Goal: Information Seeking & Learning: Learn about a topic

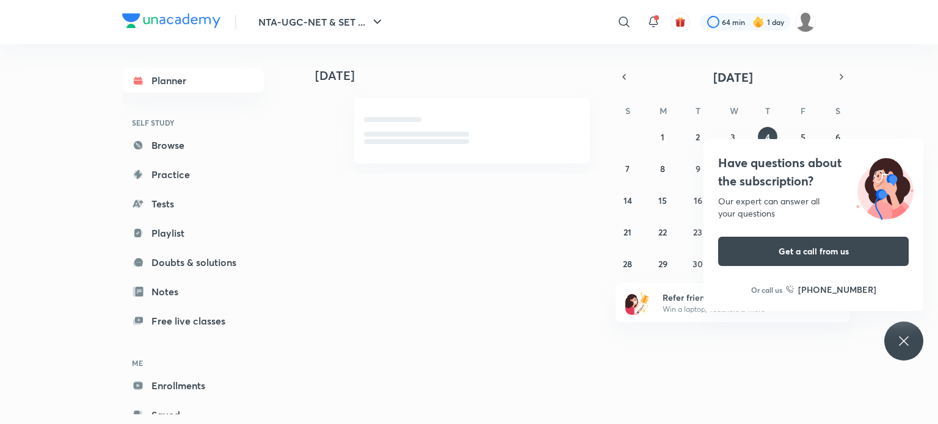
click at [903, 341] on icon at bounding box center [902, 340] width 9 height 9
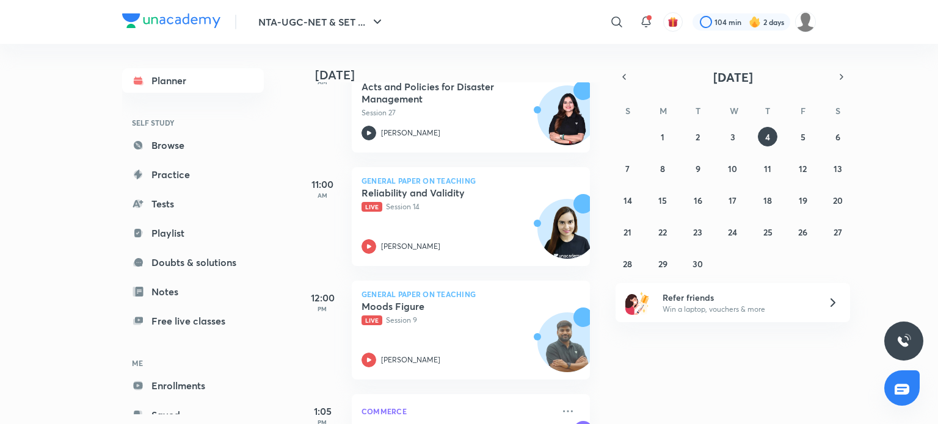
scroll to position [529, 0]
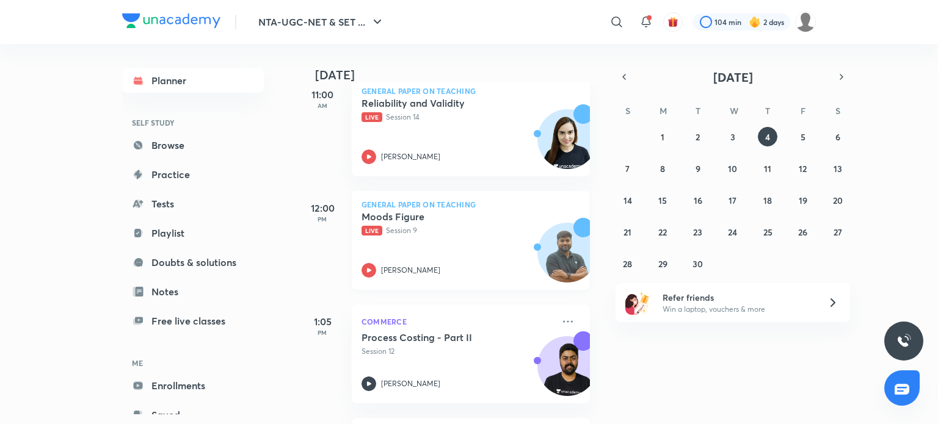
click at [427, 239] on div "Moods Figure Live Session 9 [PERSON_NAME]" at bounding box center [457, 244] width 192 height 67
click at [662, 136] on abbr "1" at bounding box center [662, 137] width 4 height 12
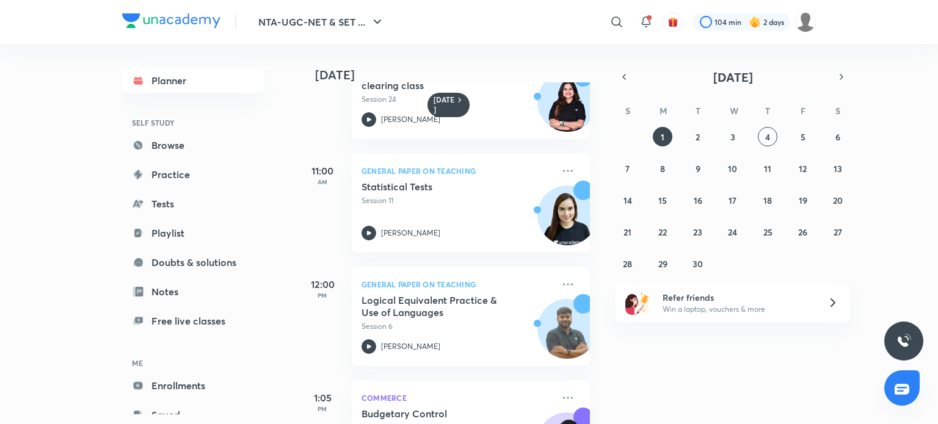
scroll to position [187, 0]
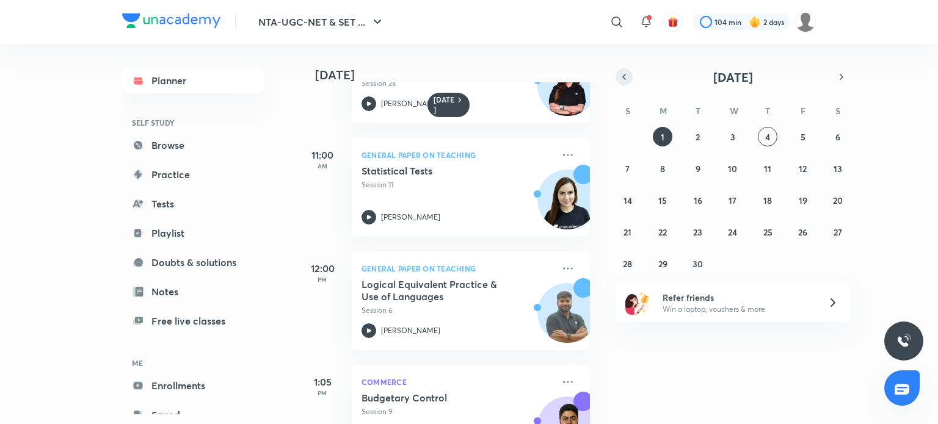
click at [622, 78] on icon "button" at bounding box center [624, 76] width 10 height 11
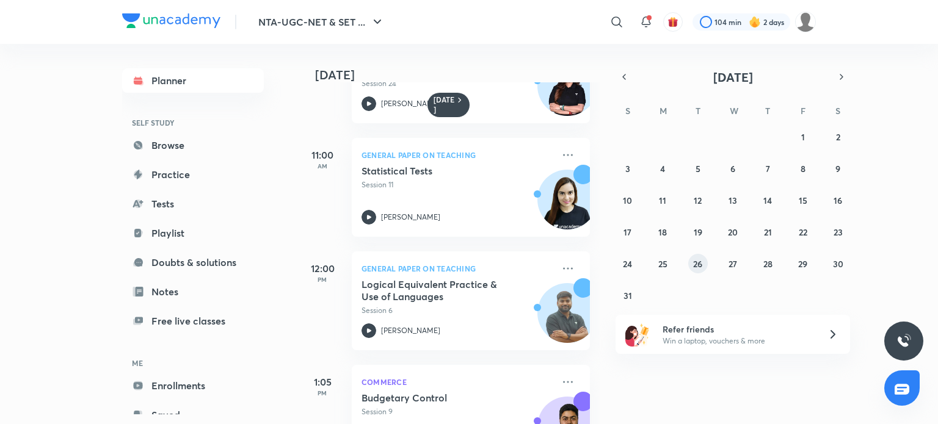
click at [696, 262] on abbr "26" at bounding box center [697, 264] width 9 height 12
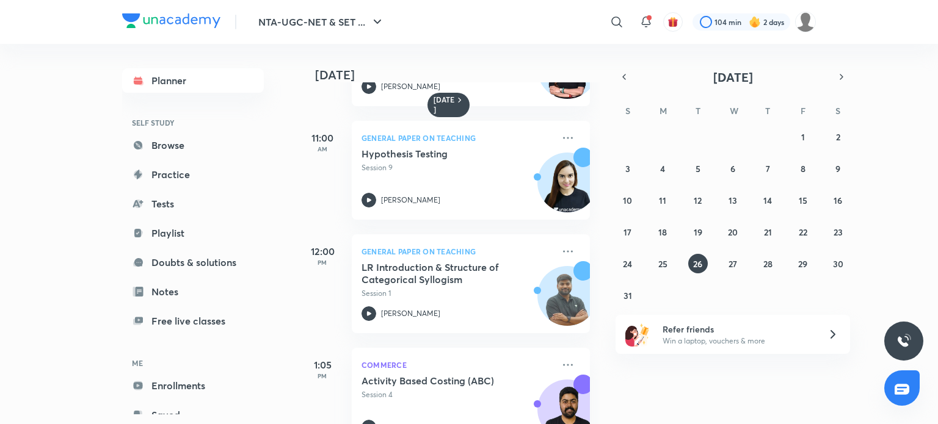
scroll to position [333, 0]
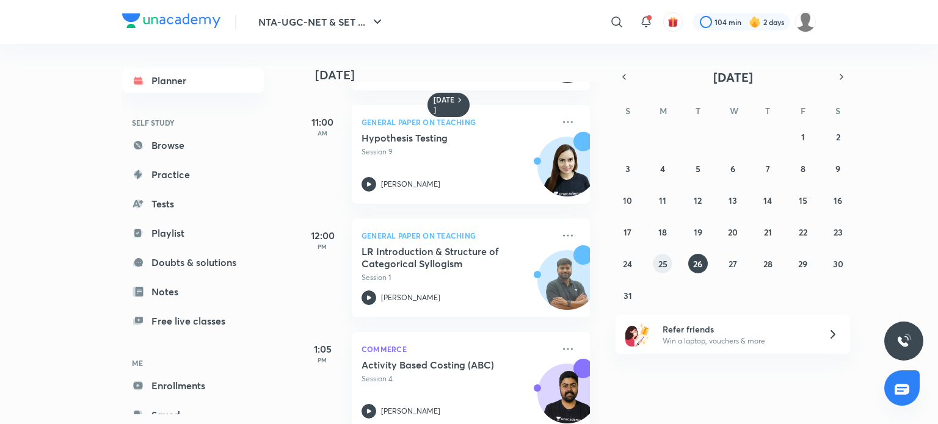
click at [663, 263] on abbr "25" at bounding box center [662, 264] width 9 height 12
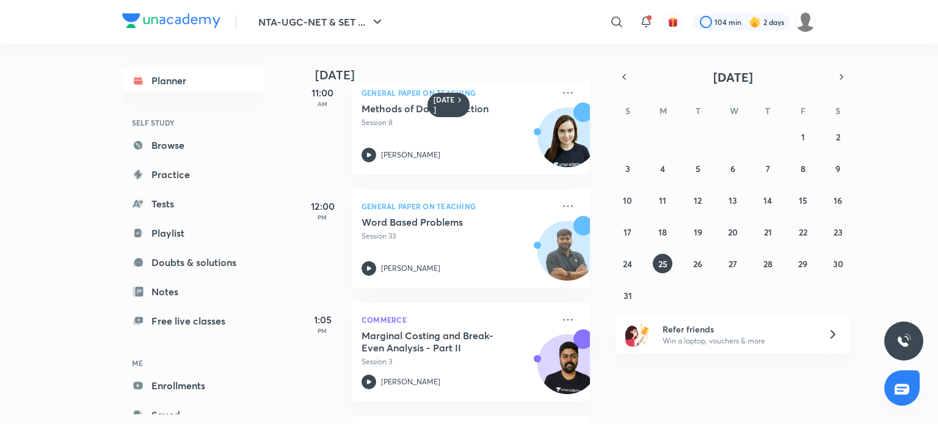
scroll to position [325, 0]
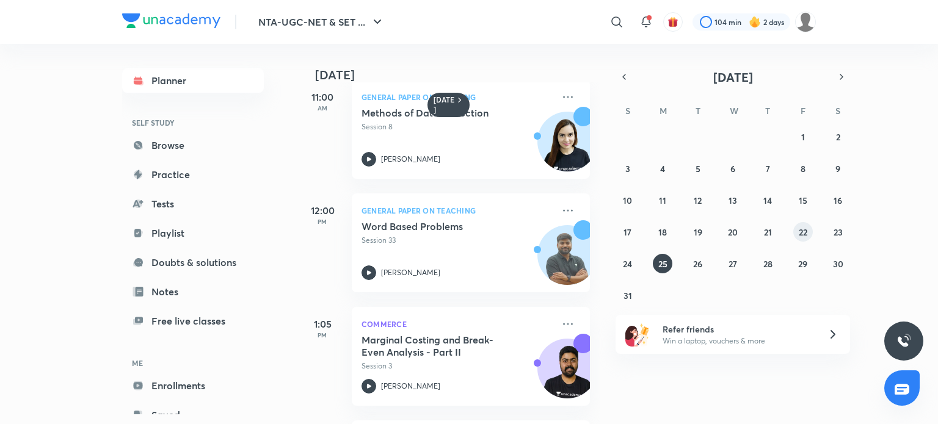
click at [800, 230] on abbr "22" at bounding box center [802, 232] width 9 height 12
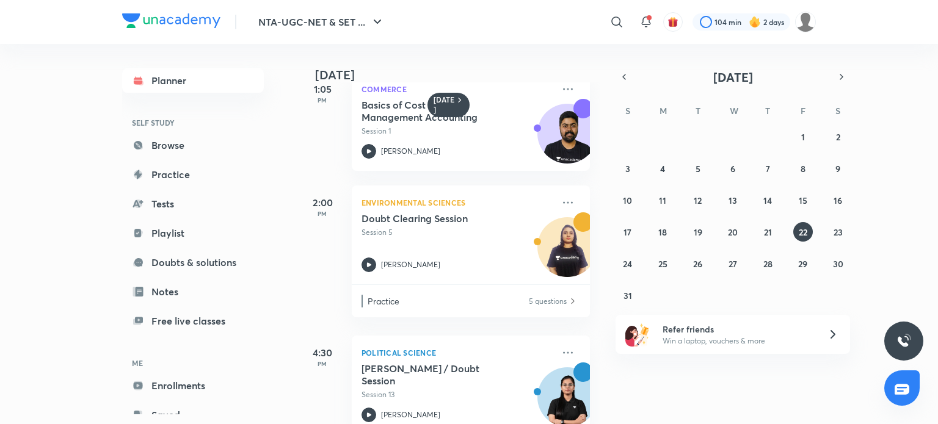
scroll to position [626, 0]
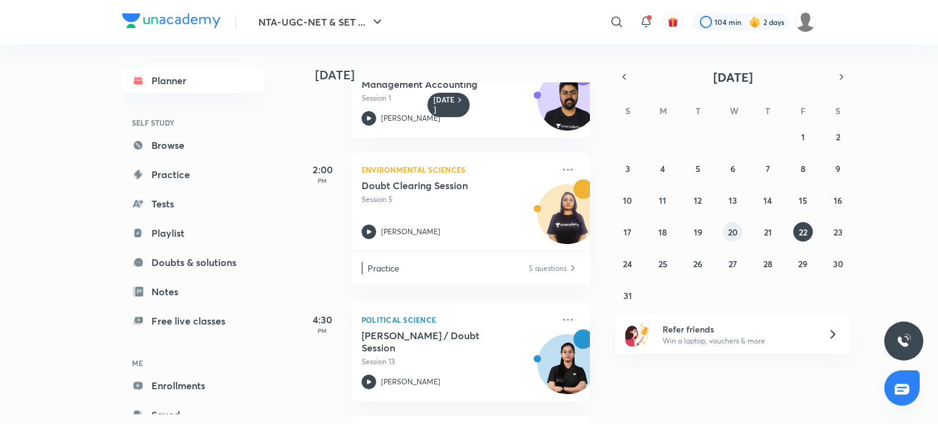
click at [732, 231] on abbr "20" at bounding box center [733, 232] width 10 height 12
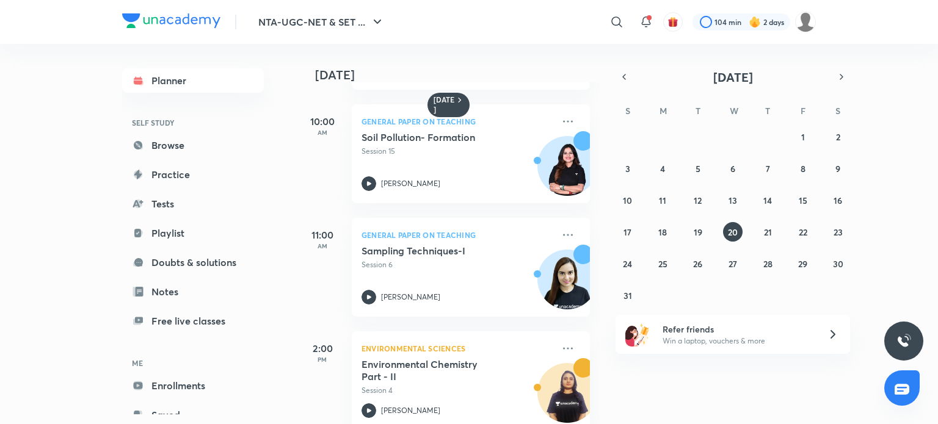
scroll to position [220, 0]
click at [695, 232] on abbr "19" at bounding box center [697, 232] width 9 height 12
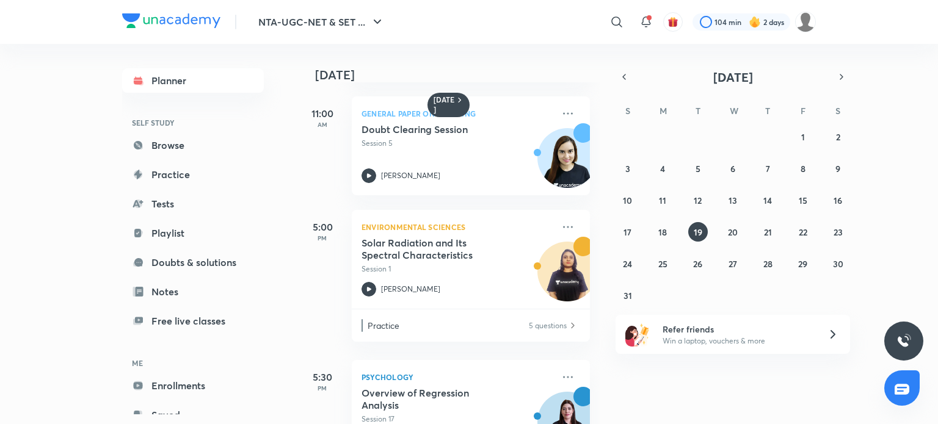
scroll to position [382, 0]
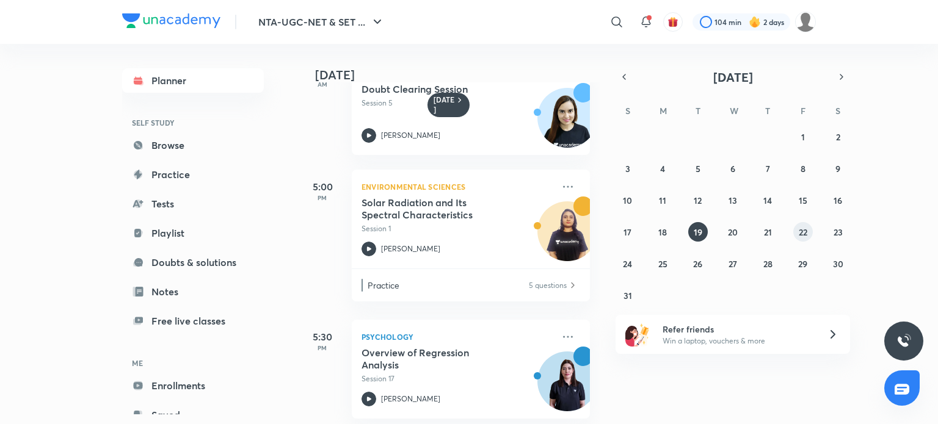
click at [796, 234] on button "22" at bounding box center [803, 232] width 20 height 20
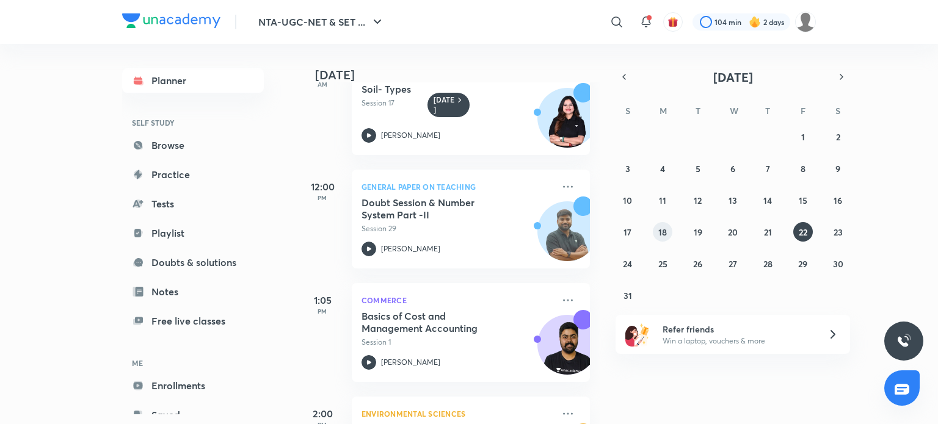
click at [660, 231] on abbr "18" at bounding box center [662, 232] width 9 height 12
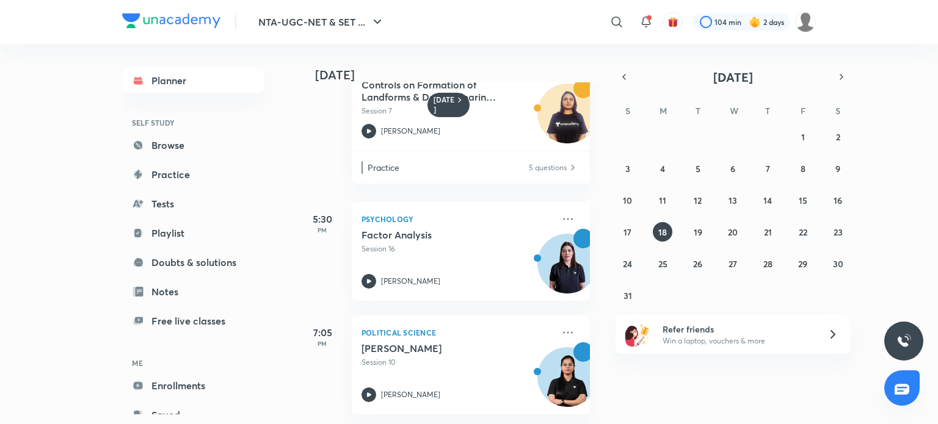
scroll to position [850, 0]
click at [629, 231] on abbr "17" at bounding box center [627, 232] width 8 height 12
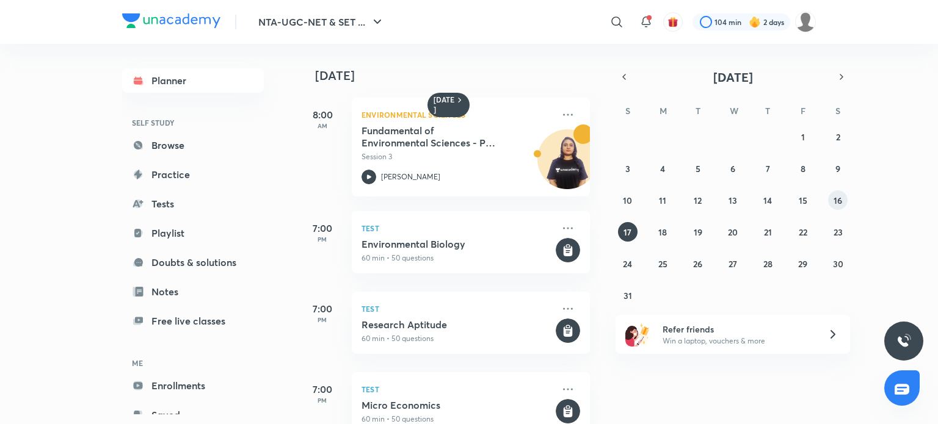
click at [838, 200] on abbr "16" at bounding box center [837, 201] width 9 height 12
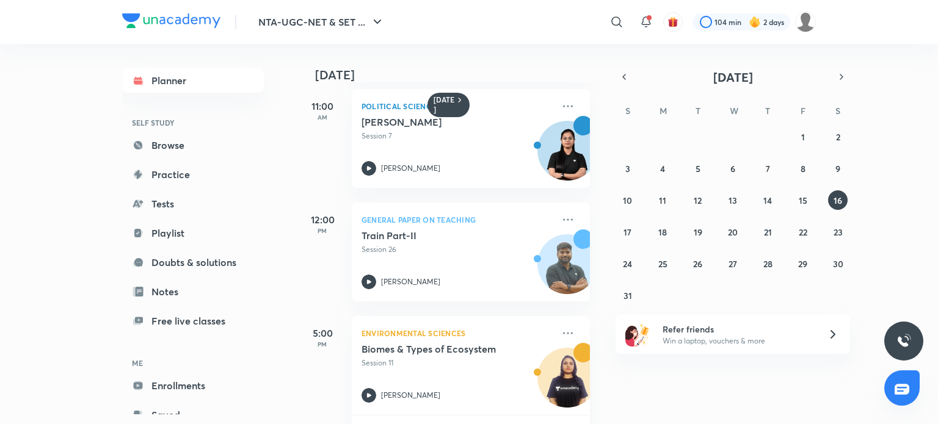
scroll to position [260, 0]
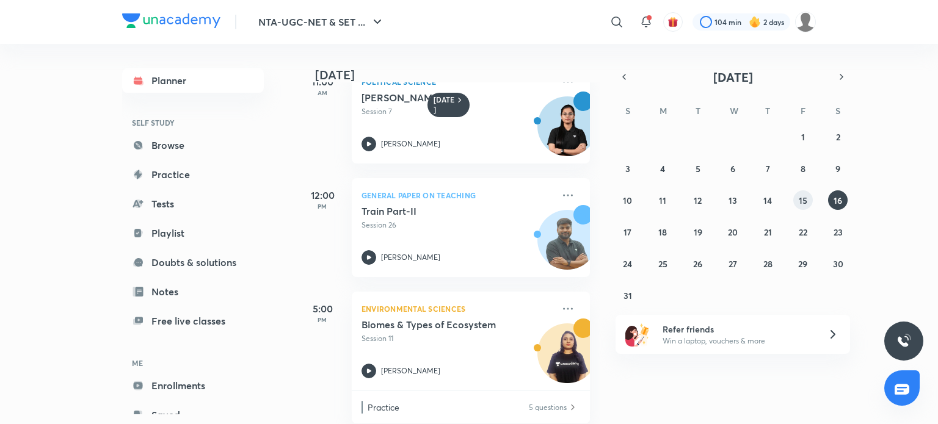
click at [800, 199] on abbr "15" at bounding box center [802, 201] width 9 height 12
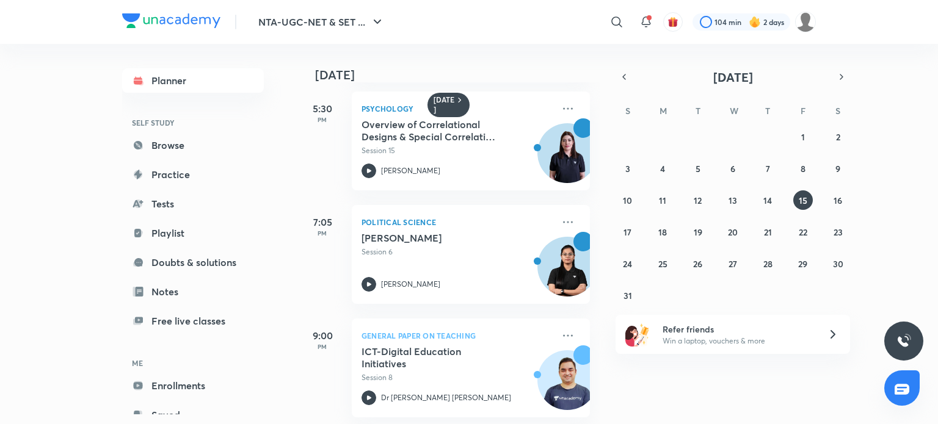
scroll to position [850, 0]
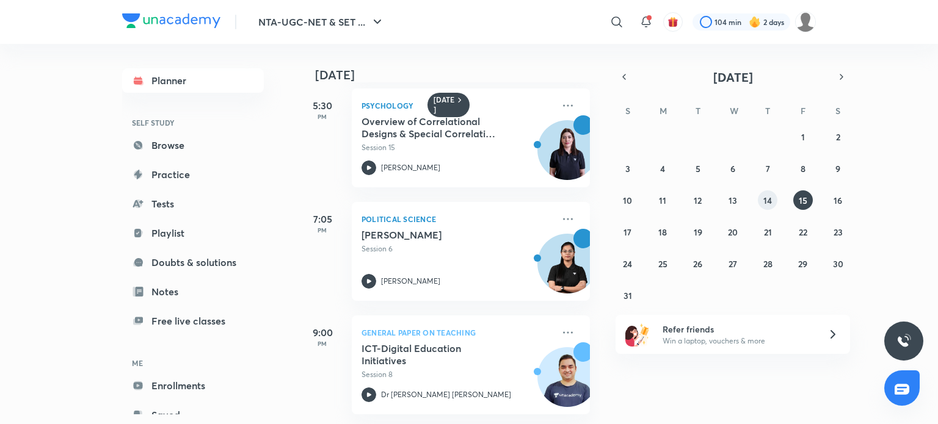
click at [765, 202] on abbr "14" at bounding box center [767, 201] width 9 height 12
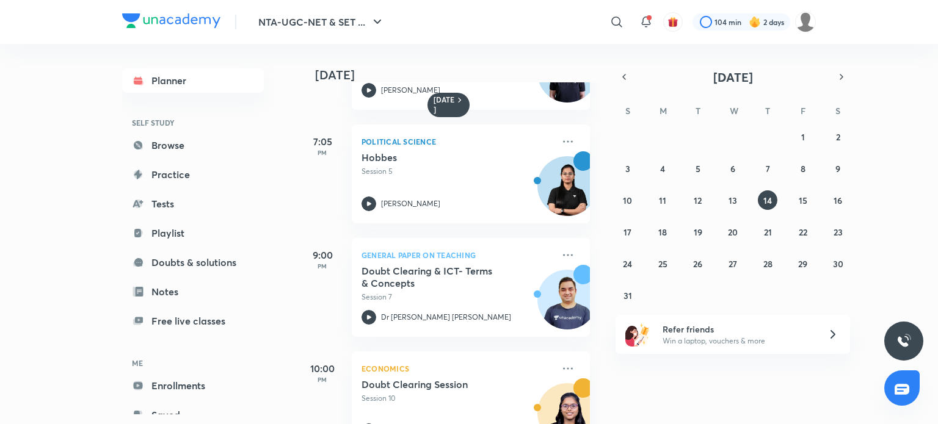
scroll to position [736, 0]
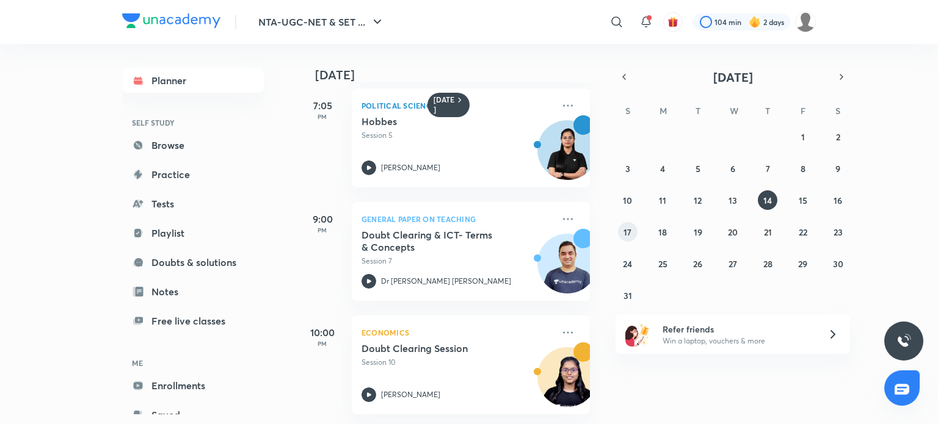
click at [627, 233] on abbr "17" at bounding box center [627, 232] width 8 height 12
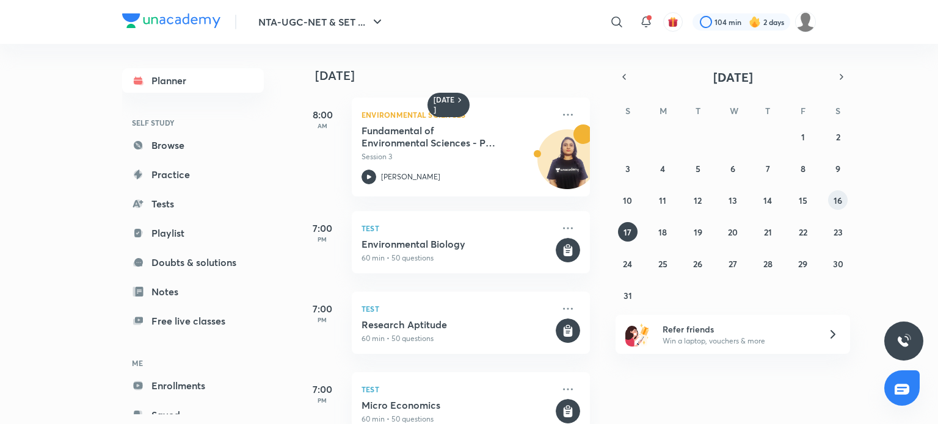
click at [837, 198] on abbr "16" at bounding box center [837, 201] width 9 height 12
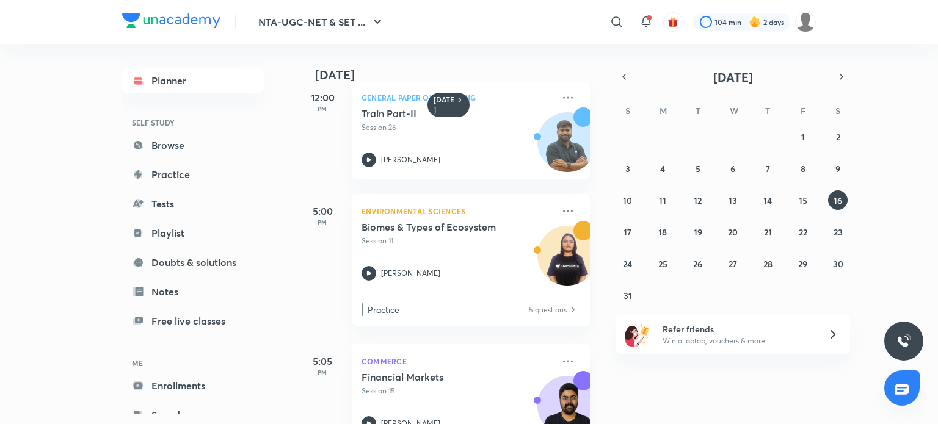
scroll to position [396, 0]
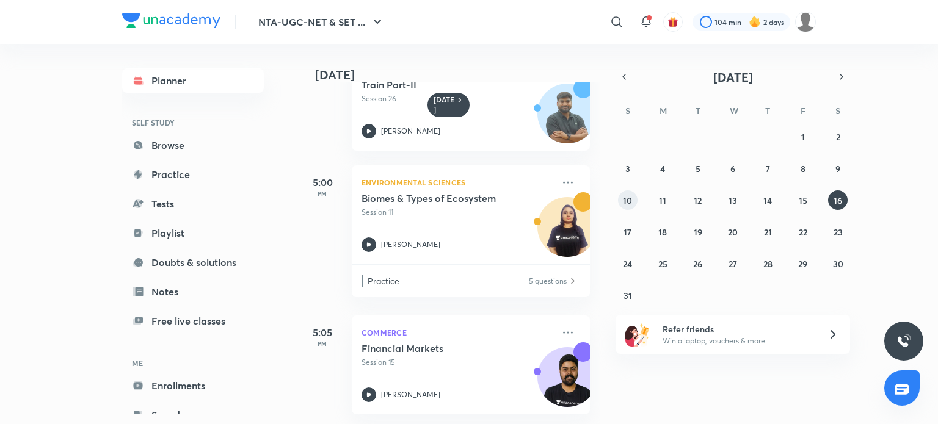
click at [626, 198] on abbr "10" at bounding box center [627, 201] width 9 height 12
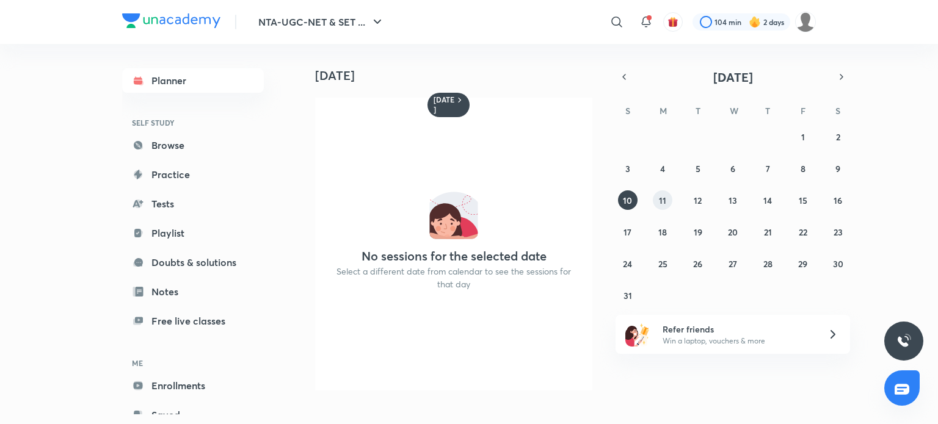
click at [667, 197] on button "11" at bounding box center [662, 200] width 20 height 20
click at [661, 198] on abbr "11" at bounding box center [662, 201] width 7 height 12
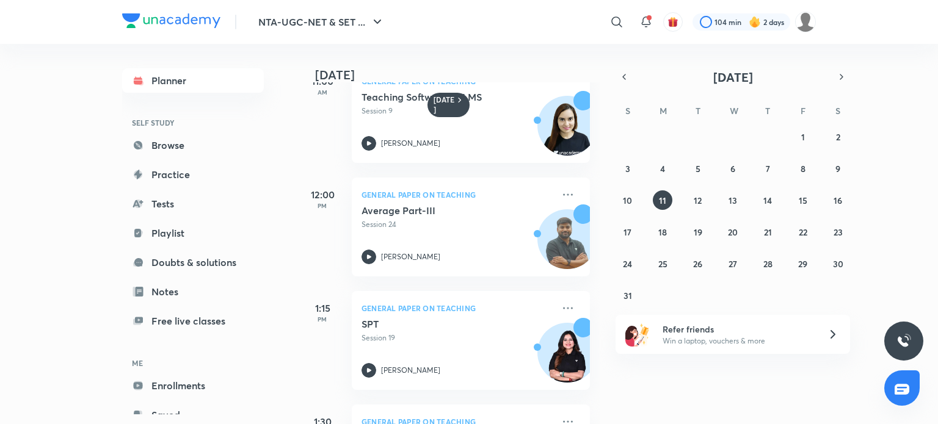
scroll to position [415, 0]
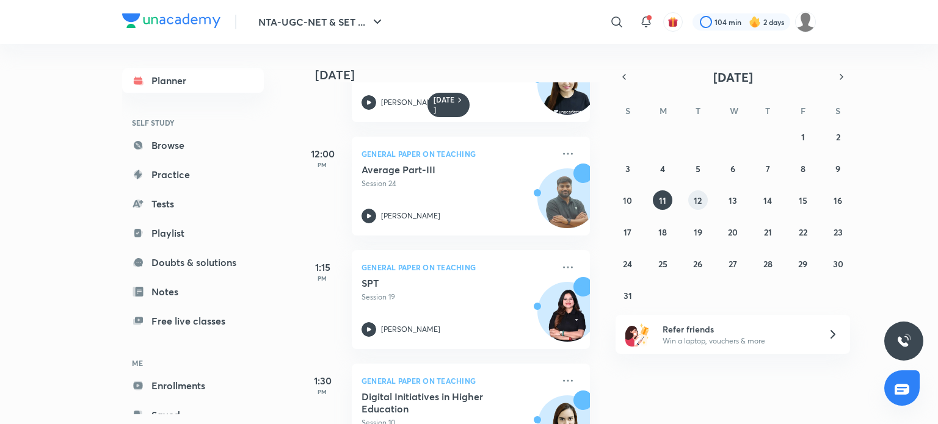
click at [695, 201] on abbr "12" at bounding box center [697, 201] width 8 height 12
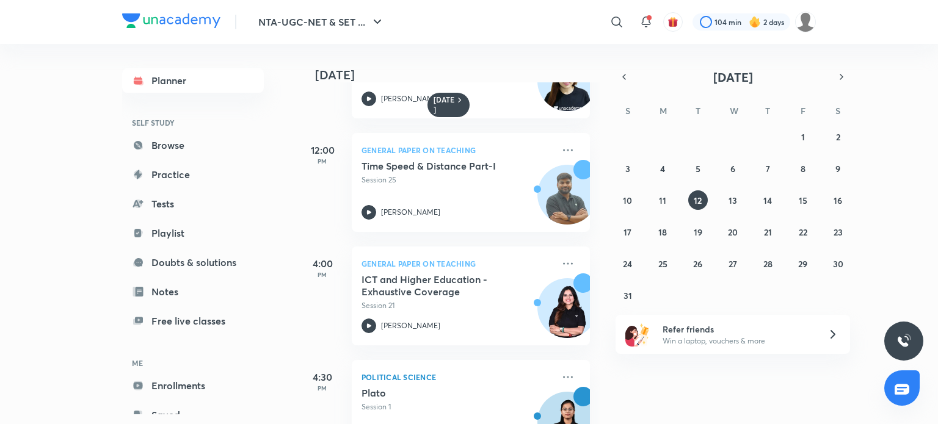
scroll to position [423, 0]
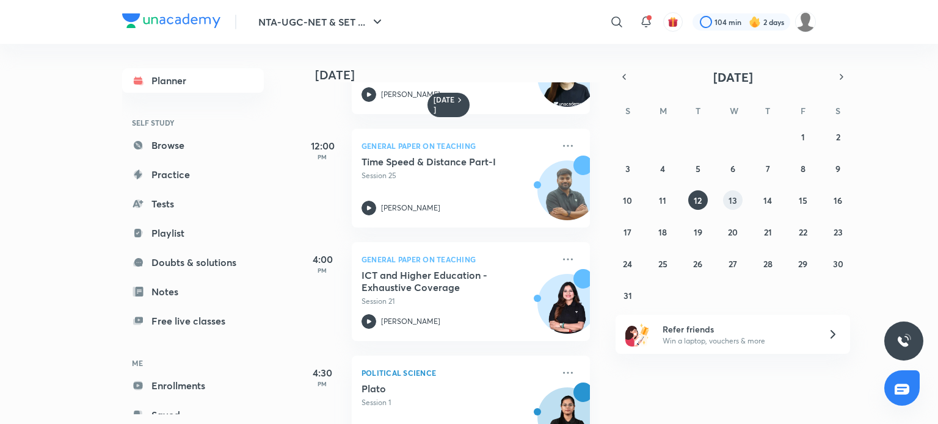
click at [734, 201] on abbr "13" at bounding box center [732, 201] width 9 height 12
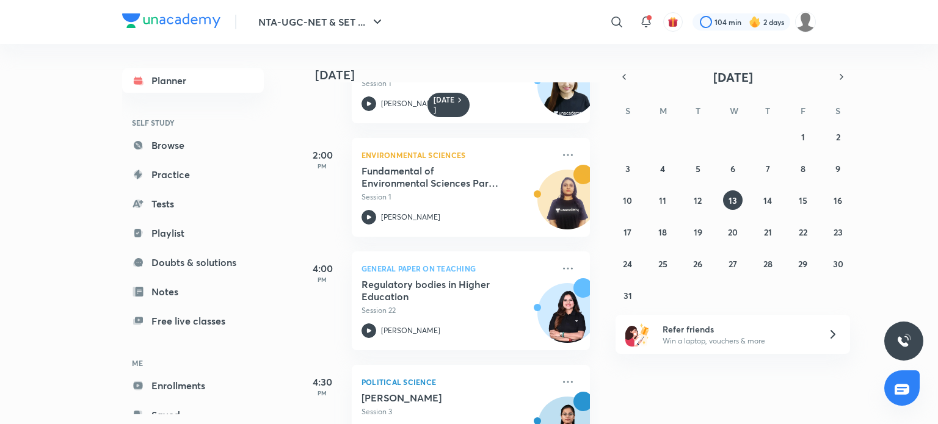
scroll to position [366, 0]
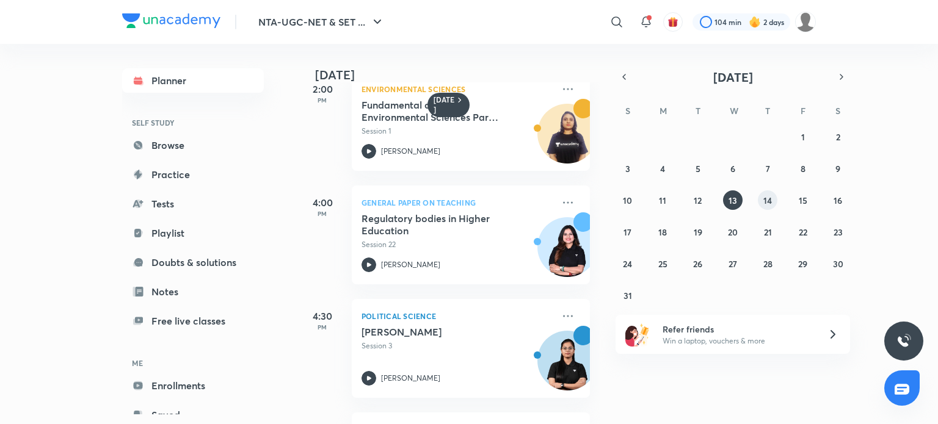
click at [766, 200] on abbr "14" at bounding box center [767, 201] width 9 height 12
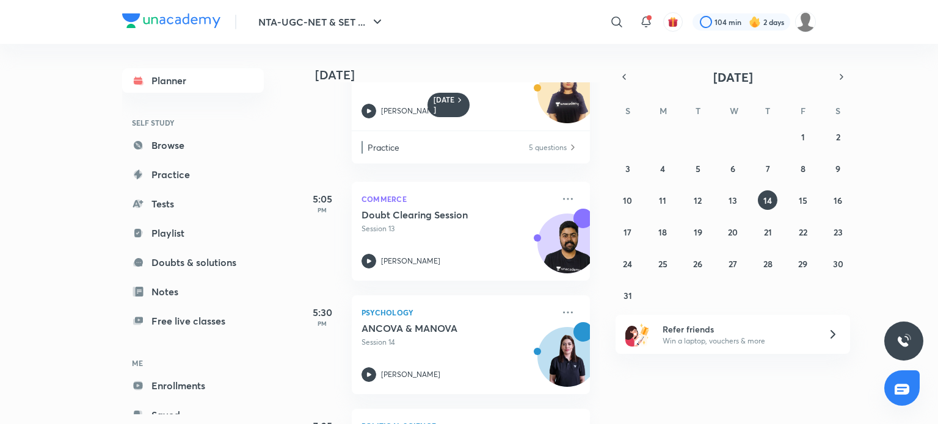
scroll to position [439, 0]
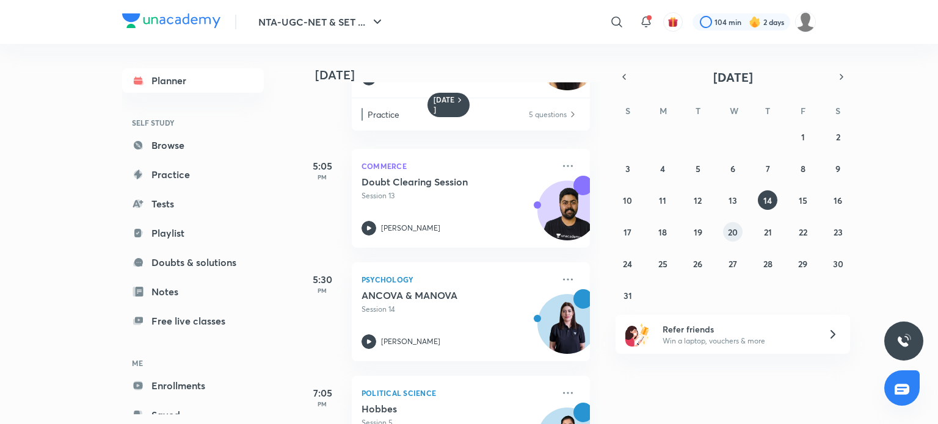
click at [732, 235] on abbr "20" at bounding box center [733, 232] width 10 height 12
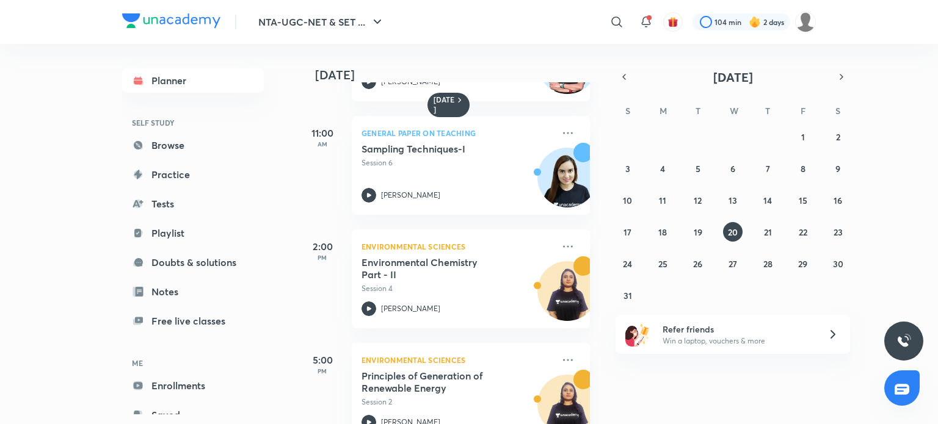
scroll to position [333, 0]
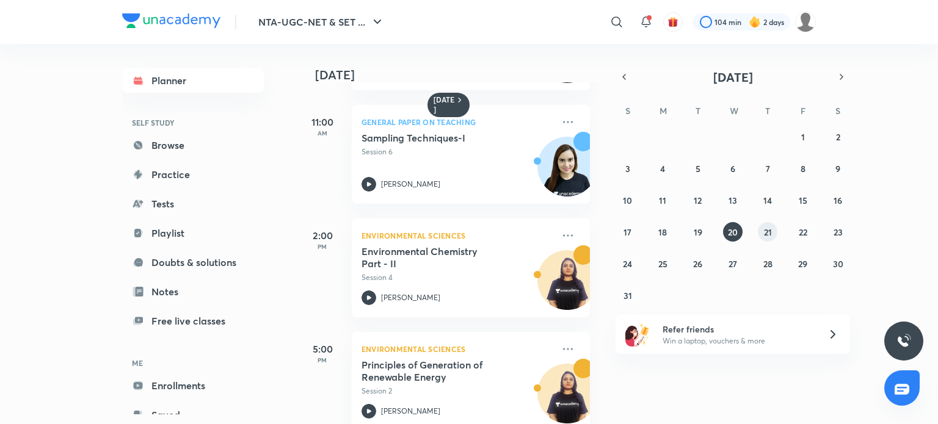
click at [768, 233] on abbr "21" at bounding box center [768, 232] width 8 height 12
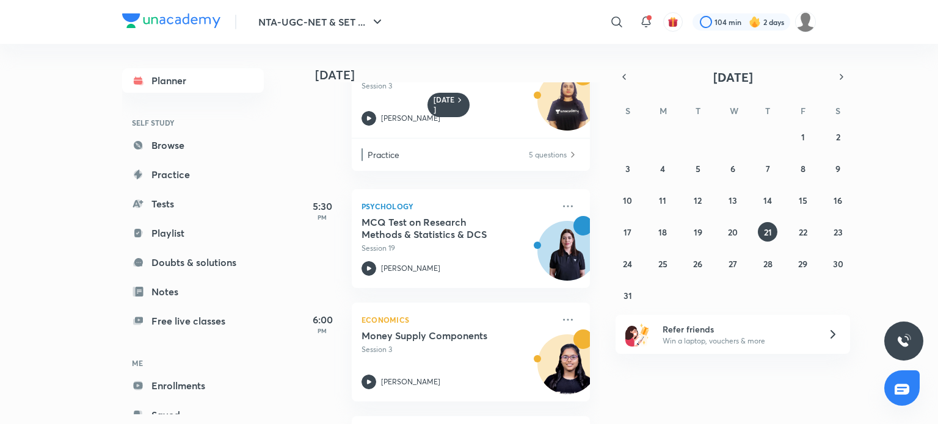
scroll to position [643, 0]
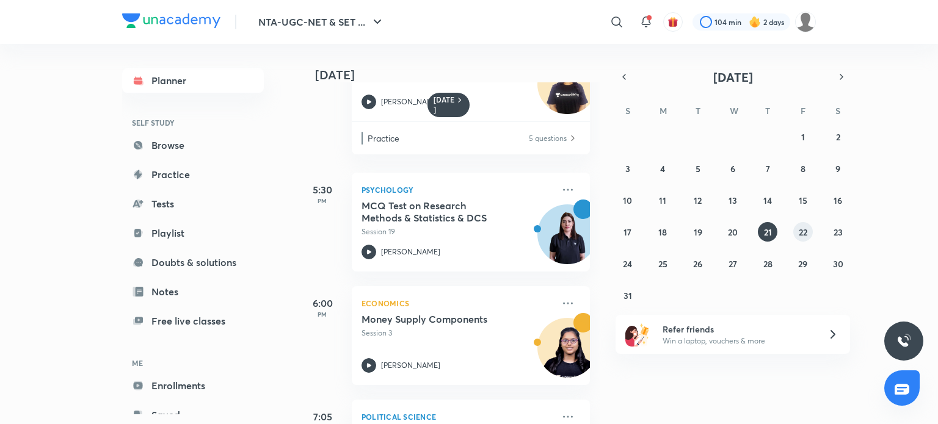
click at [803, 233] on abbr "22" at bounding box center [802, 232] width 9 height 12
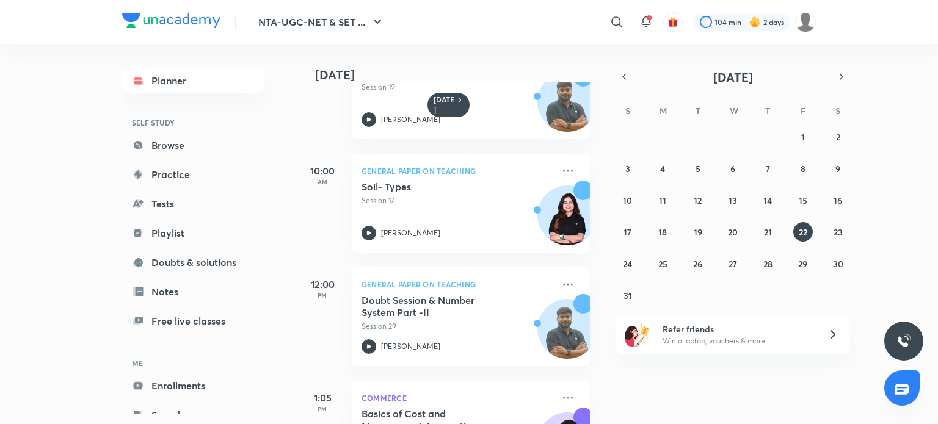
scroll to position [317, 0]
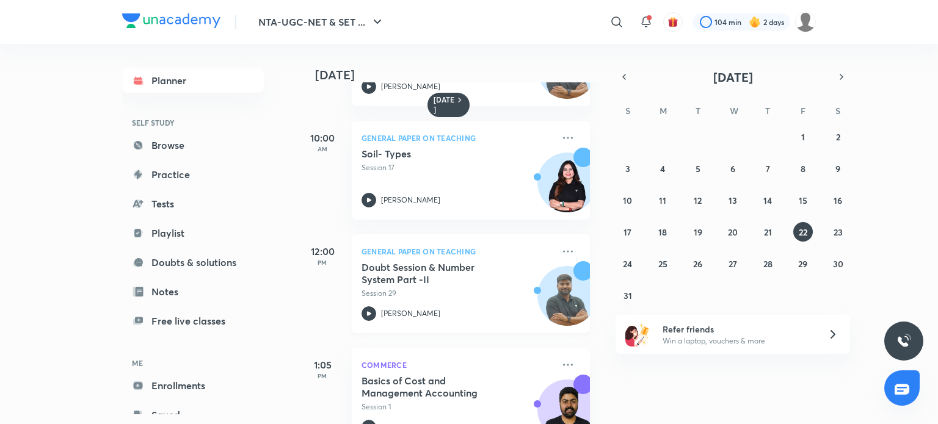
click at [438, 262] on h5 "Doubt Session & Number System Part -II" at bounding box center [437, 273] width 152 height 24
click at [837, 230] on abbr "23" at bounding box center [837, 232] width 9 height 12
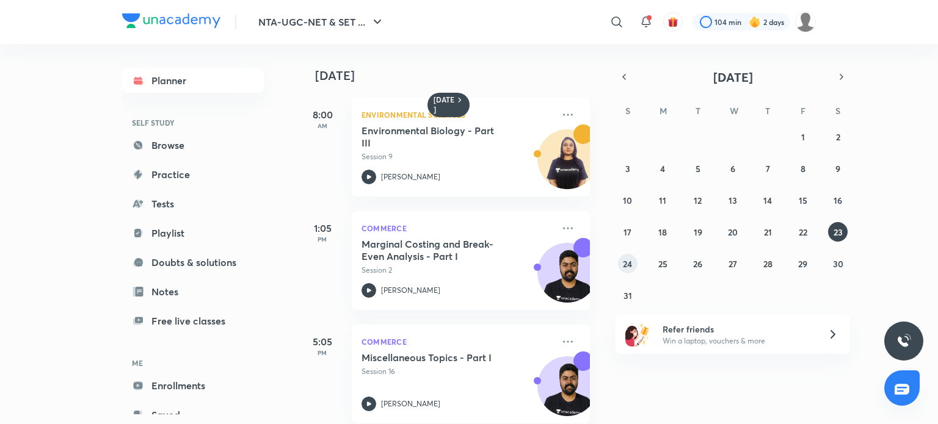
click at [628, 259] on abbr "24" at bounding box center [627, 264] width 9 height 12
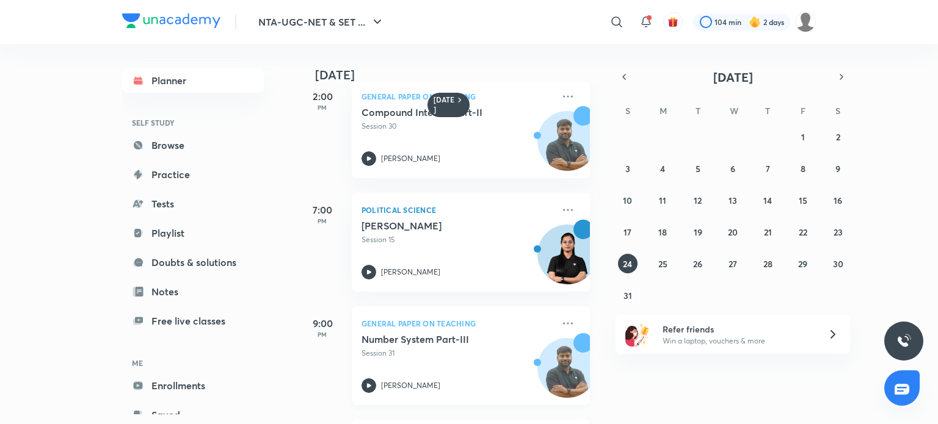
scroll to position [220, 0]
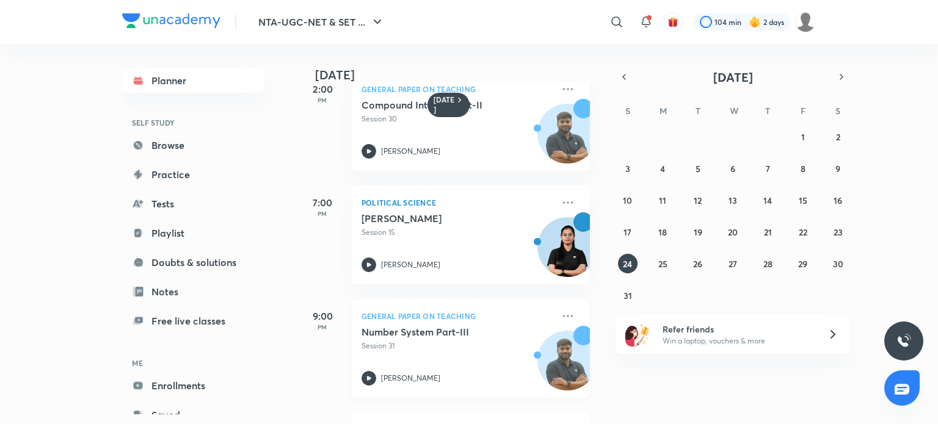
click at [439, 353] on div "Number System Part-III Session 31 [PERSON_NAME]" at bounding box center [457, 356] width 192 height 60
